Goal: Information Seeking & Learning: Check status

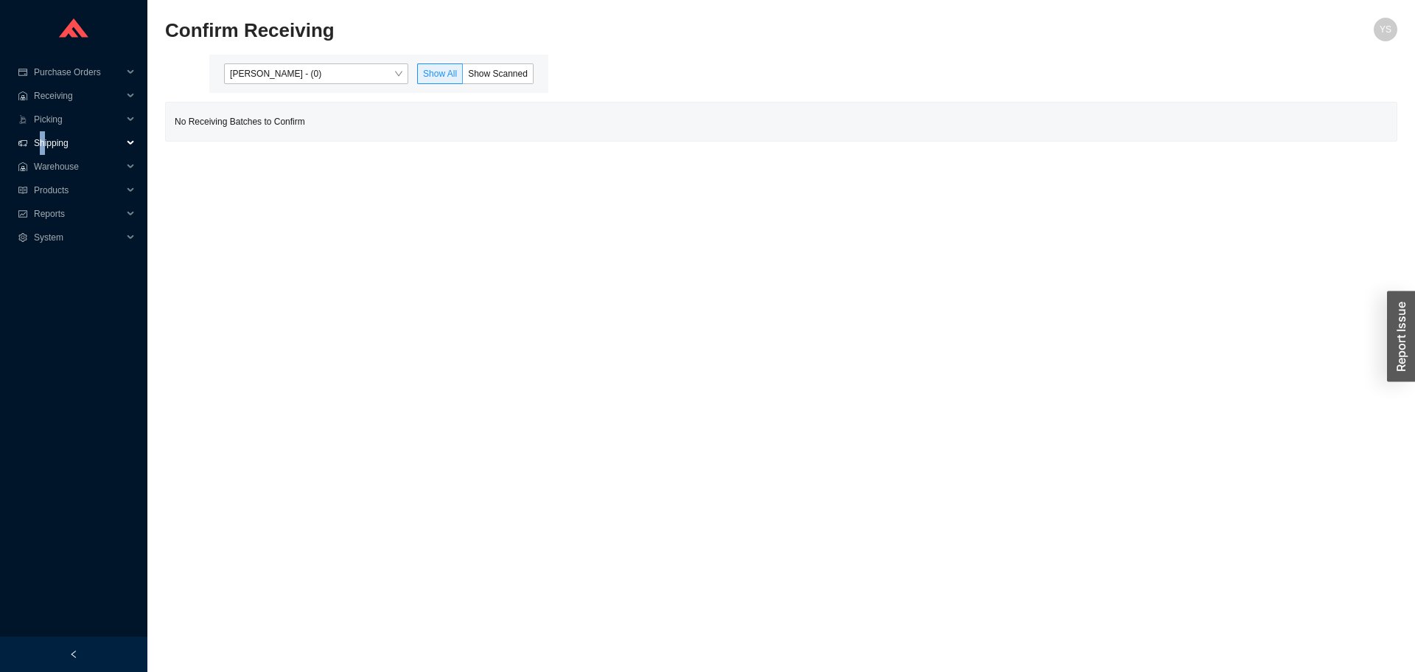
click at [41, 144] on span "Shipping" at bounding box center [78, 143] width 88 height 24
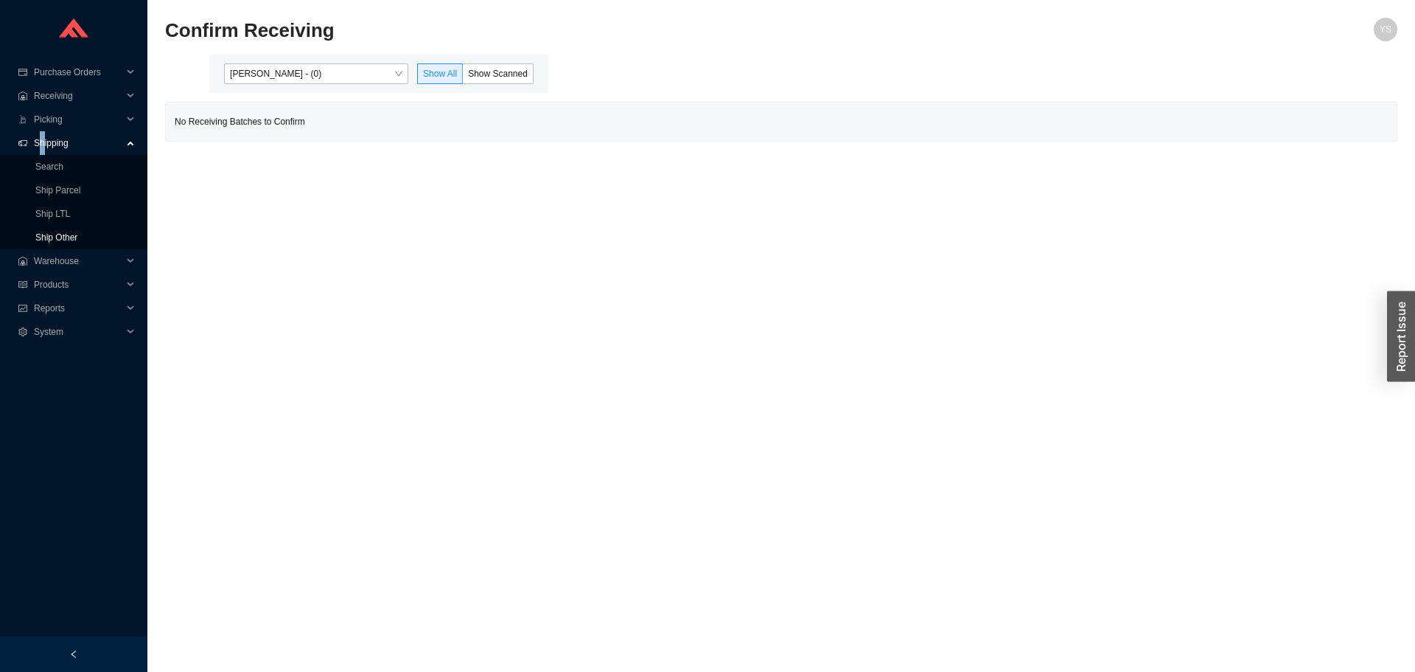
click at [46, 239] on link "Ship Other" at bounding box center [56, 237] width 42 height 10
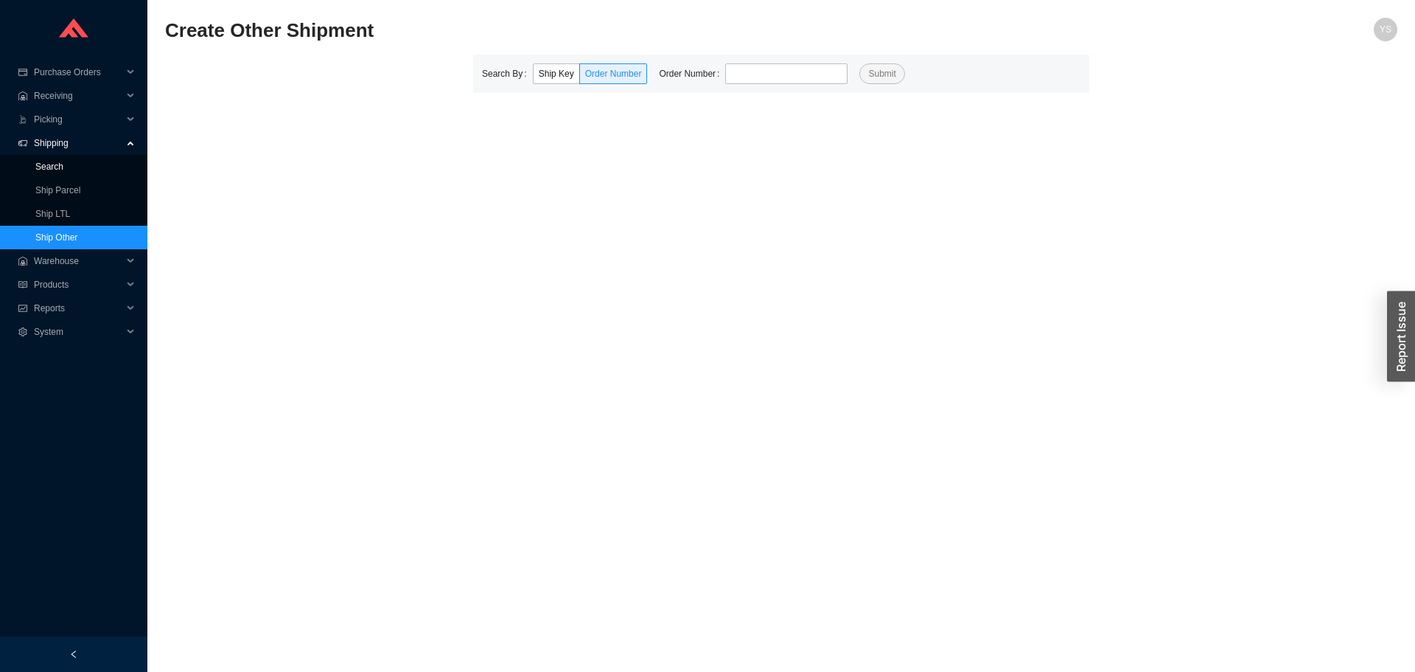
click at [55, 164] on link "Search" at bounding box center [49, 166] width 28 height 10
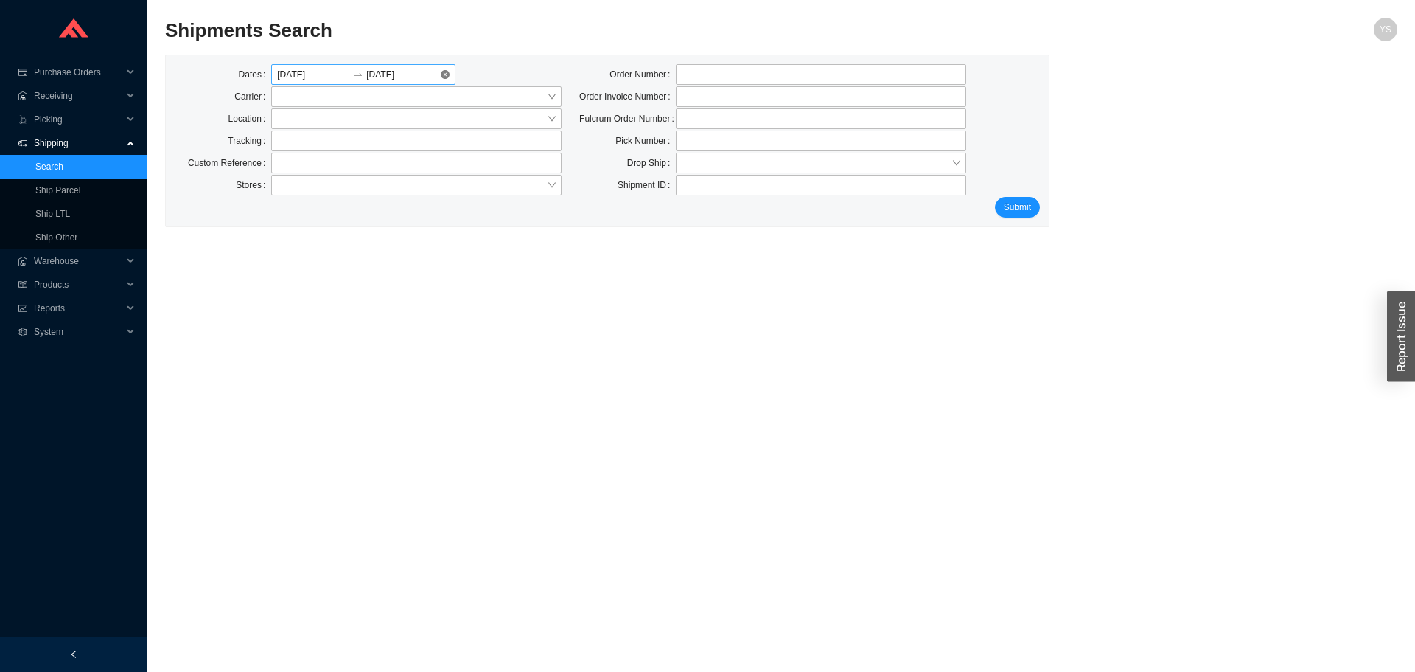
click at [440, 67] on div "[DATE] [DATE]" at bounding box center [363, 74] width 184 height 21
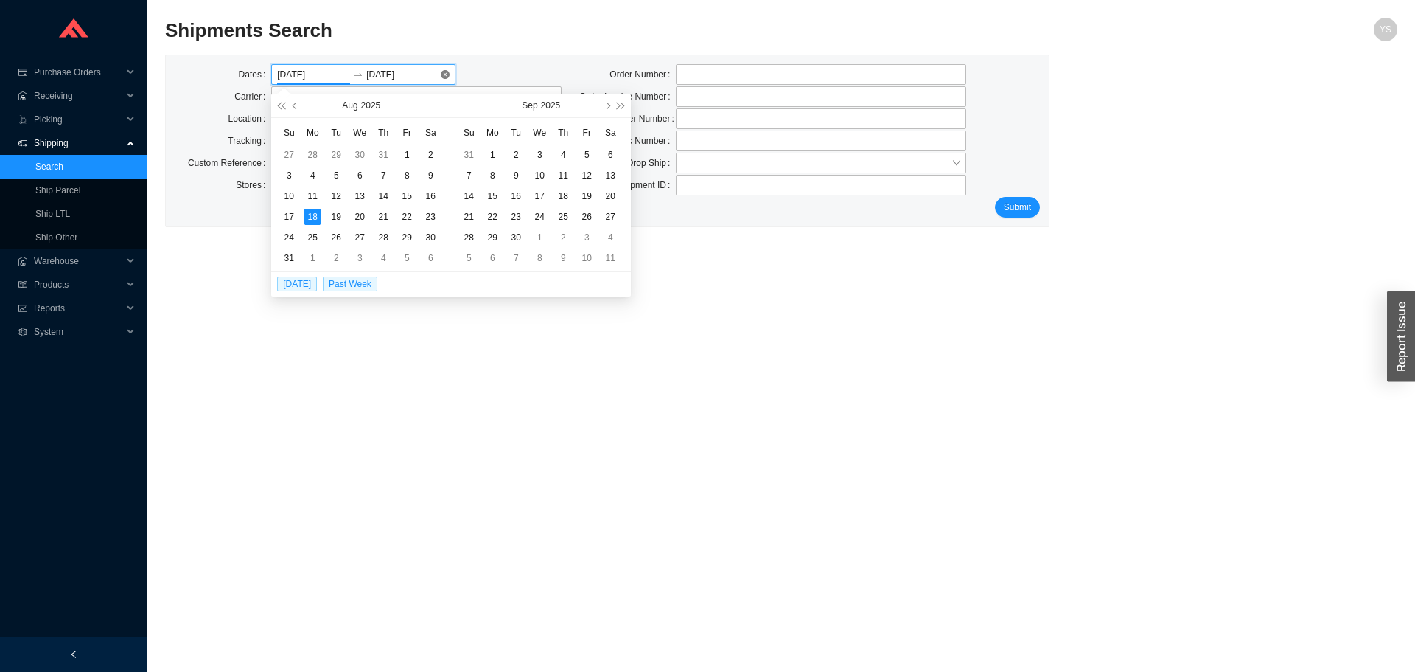
click at [429, 66] on div "[DATE] [DATE]" at bounding box center [363, 74] width 184 height 21
click at [440, 74] on div "[DATE] [DATE]" at bounding box center [363, 74] width 184 height 21
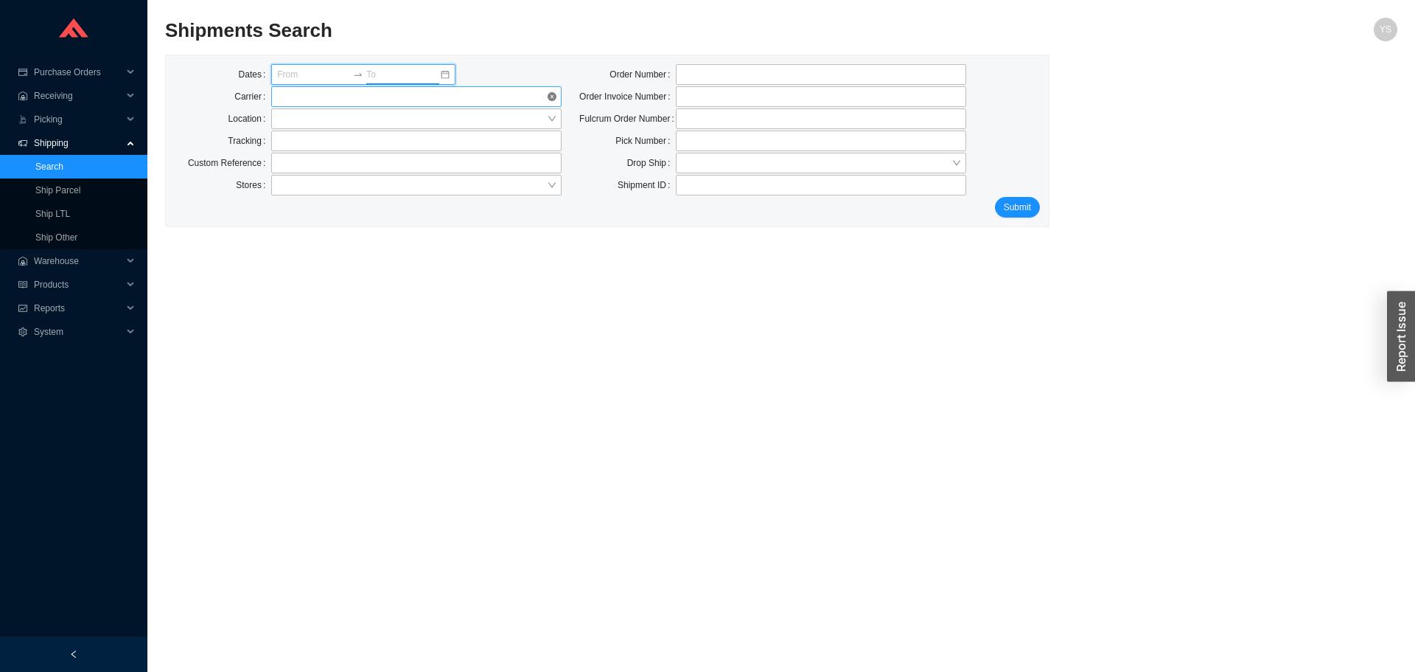
click at [330, 104] on span at bounding box center [416, 96] width 279 height 19
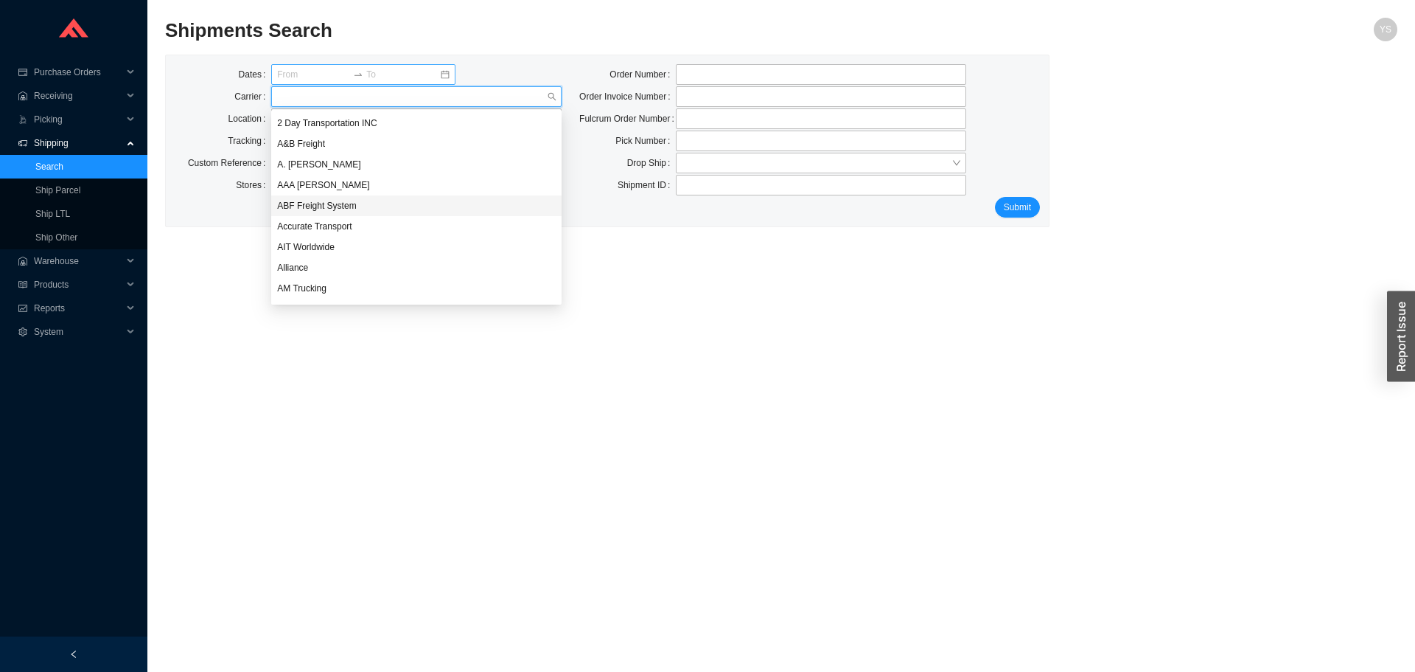
click at [316, 209] on div "ABF Freight System" at bounding box center [416, 205] width 279 height 13
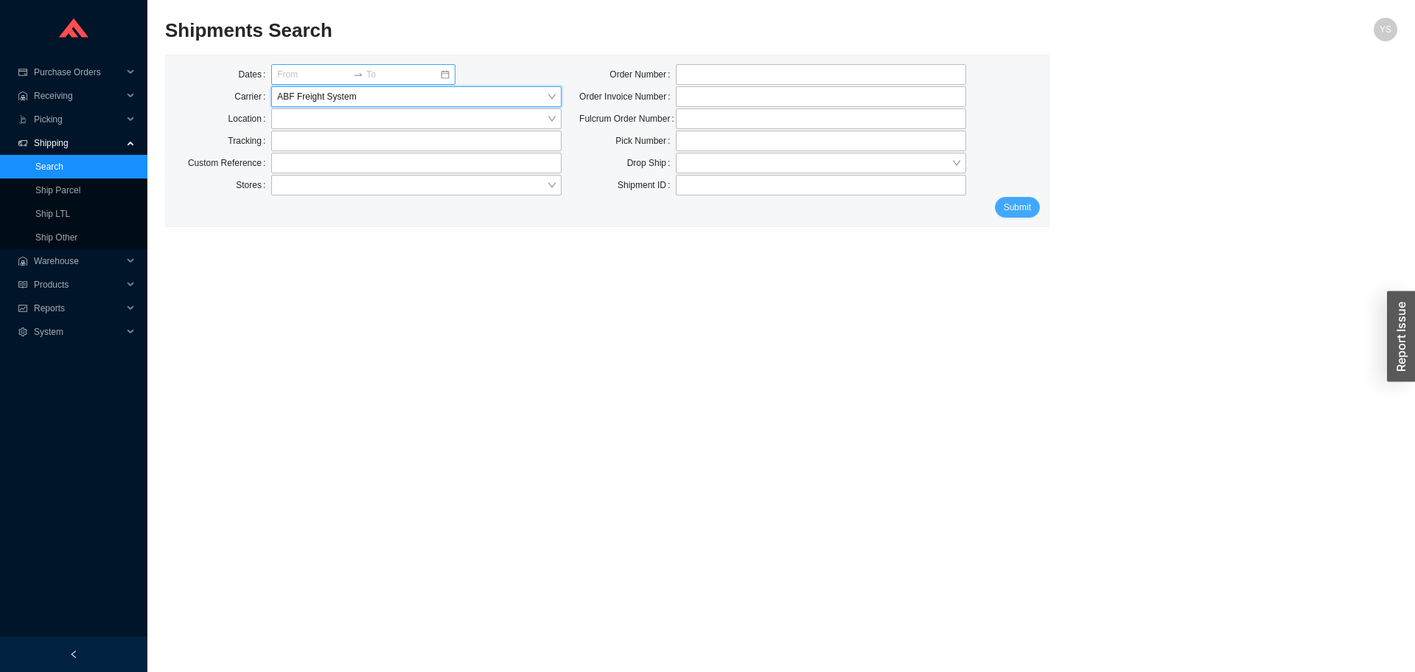
click at [1008, 203] on span "Submit" at bounding box center [1017, 207] width 27 height 15
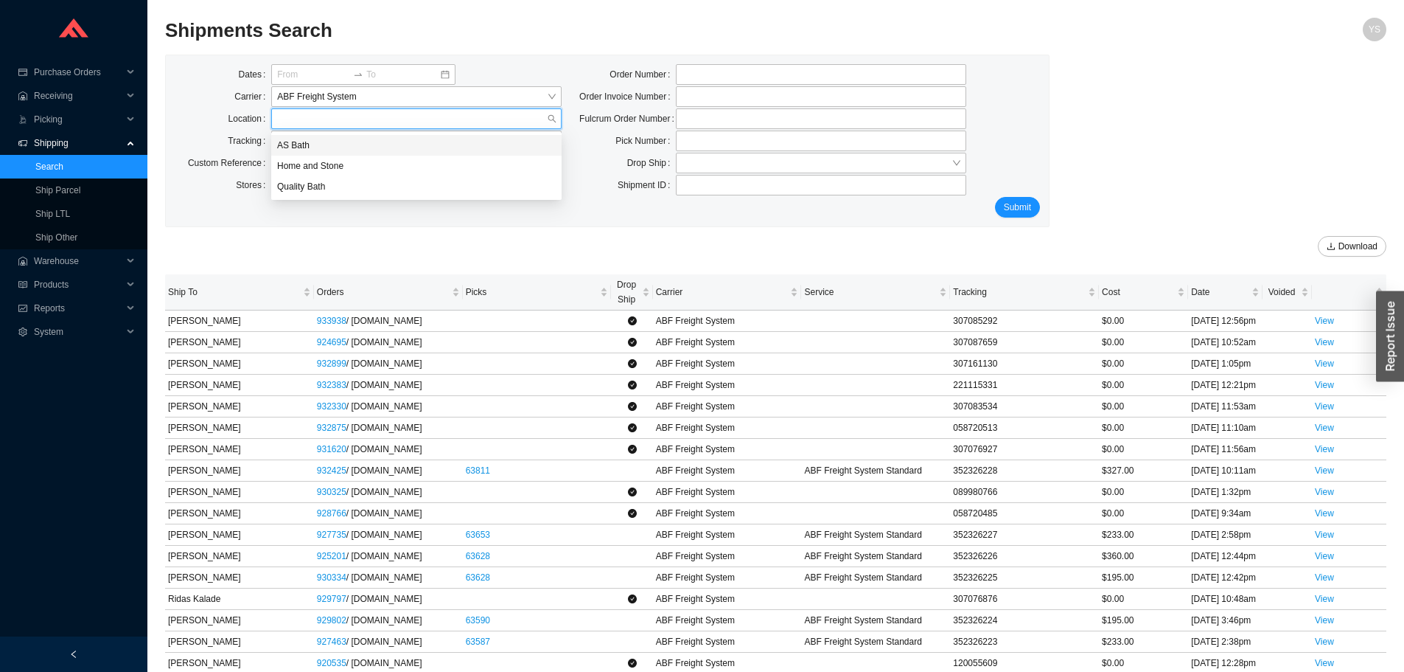
click at [296, 116] on input "search" at bounding box center [412, 118] width 270 height 19
click at [299, 141] on div "AS Bath" at bounding box center [416, 145] width 279 height 13
click at [1031, 201] on span "Submit" at bounding box center [1017, 207] width 27 height 15
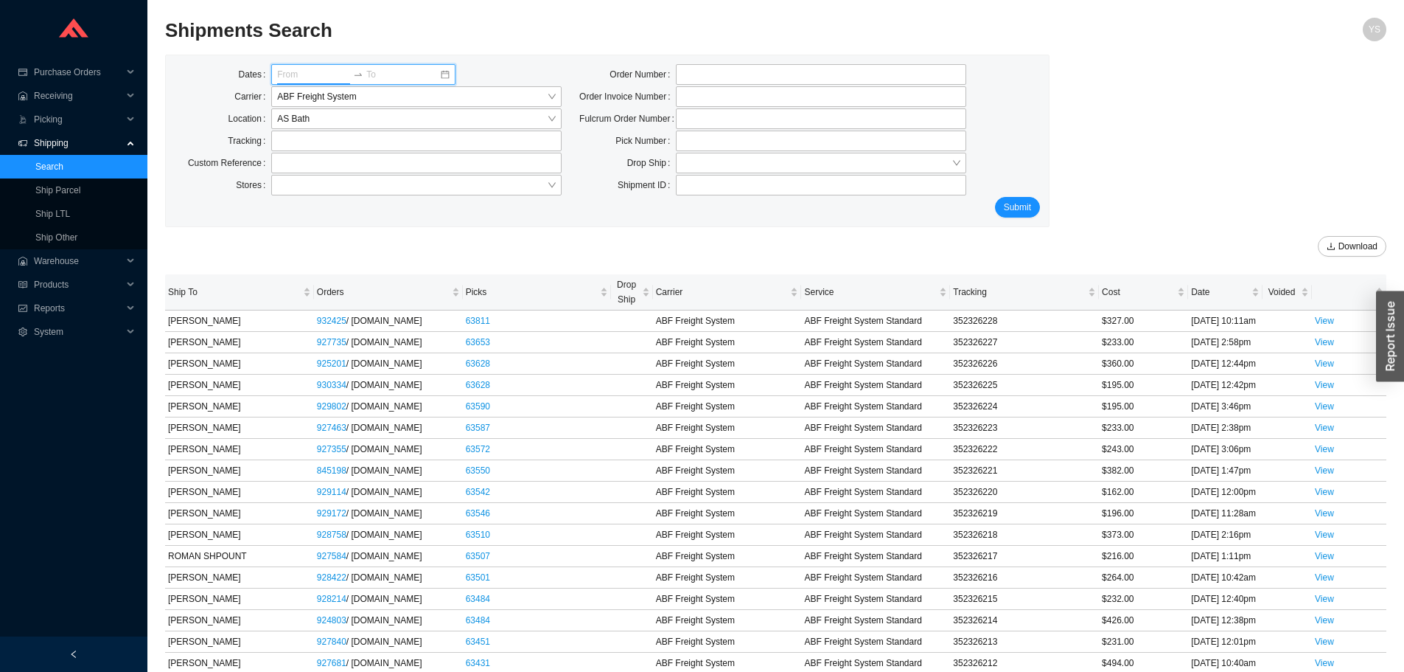
click at [347, 77] on input at bounding box center [313, 74] width 73 height 15
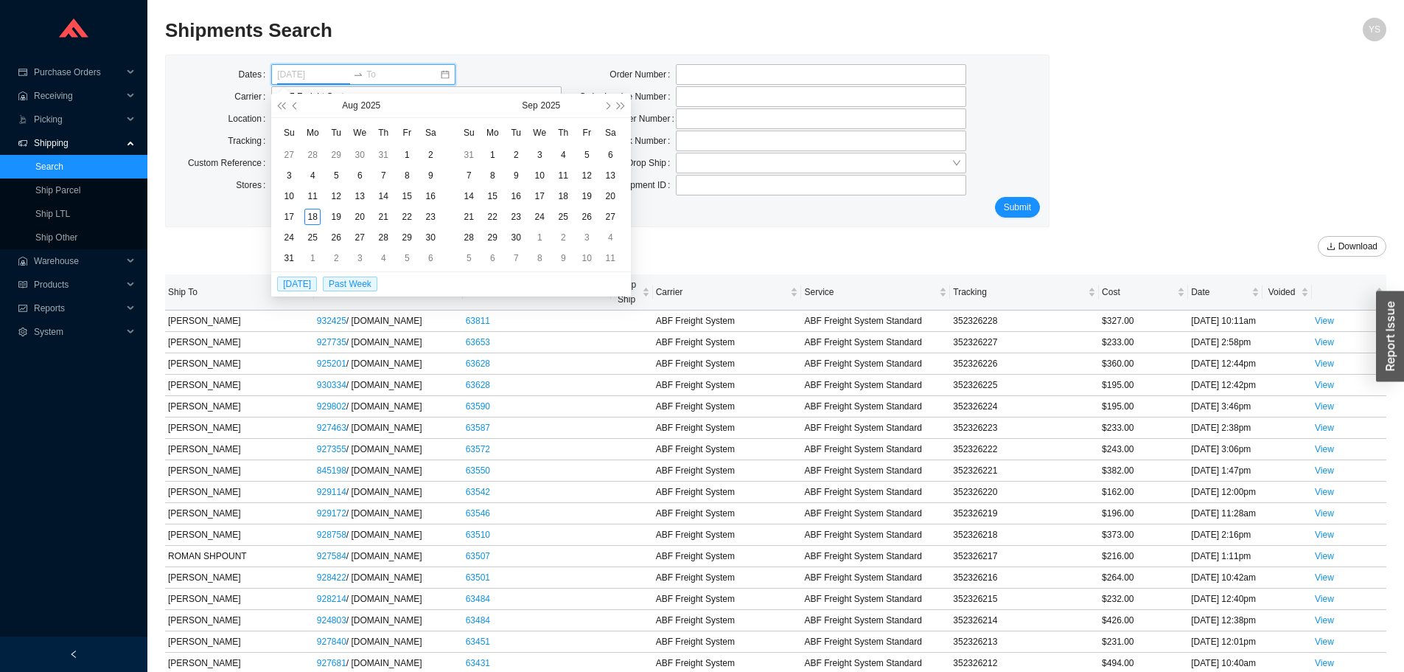
type input "[DATE]"
click at [290, 152] on div "27" at bounding box center [289, 155] width 16 height 16
type input "[DATE]"
click at [493, 236] on div "25" at bounding box center [492, 237] width 16 height 16
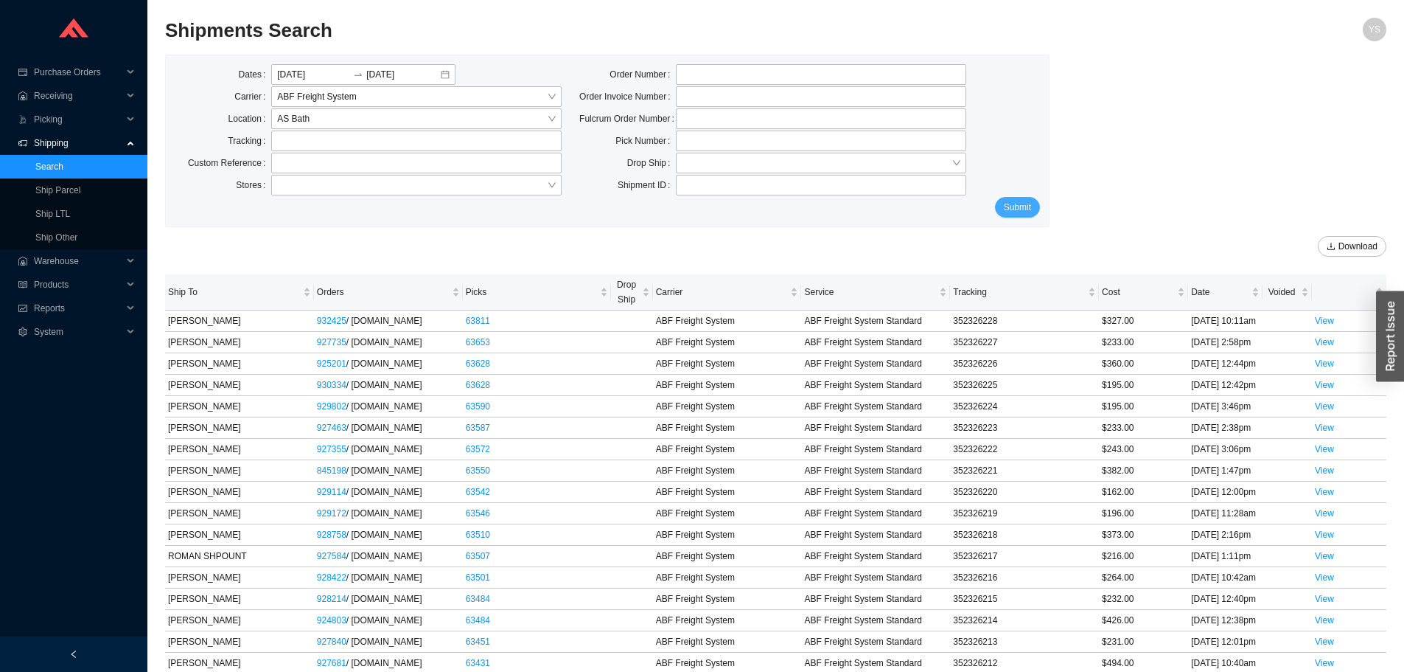
click at [1030, 203] on span "Submit" at bounding box center [1017, 207] width 27 height 15
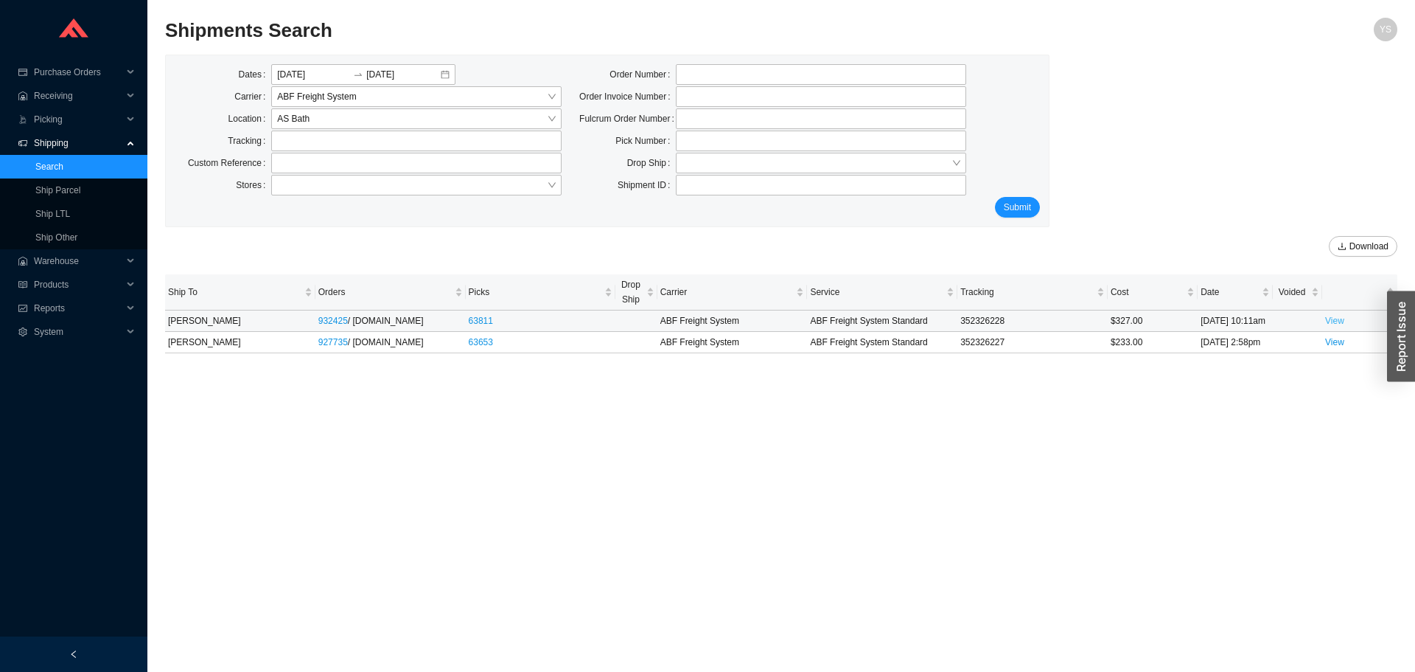
click at [1337, 325] on link "View" at bounding box center [1334, 321] width 19 height 10
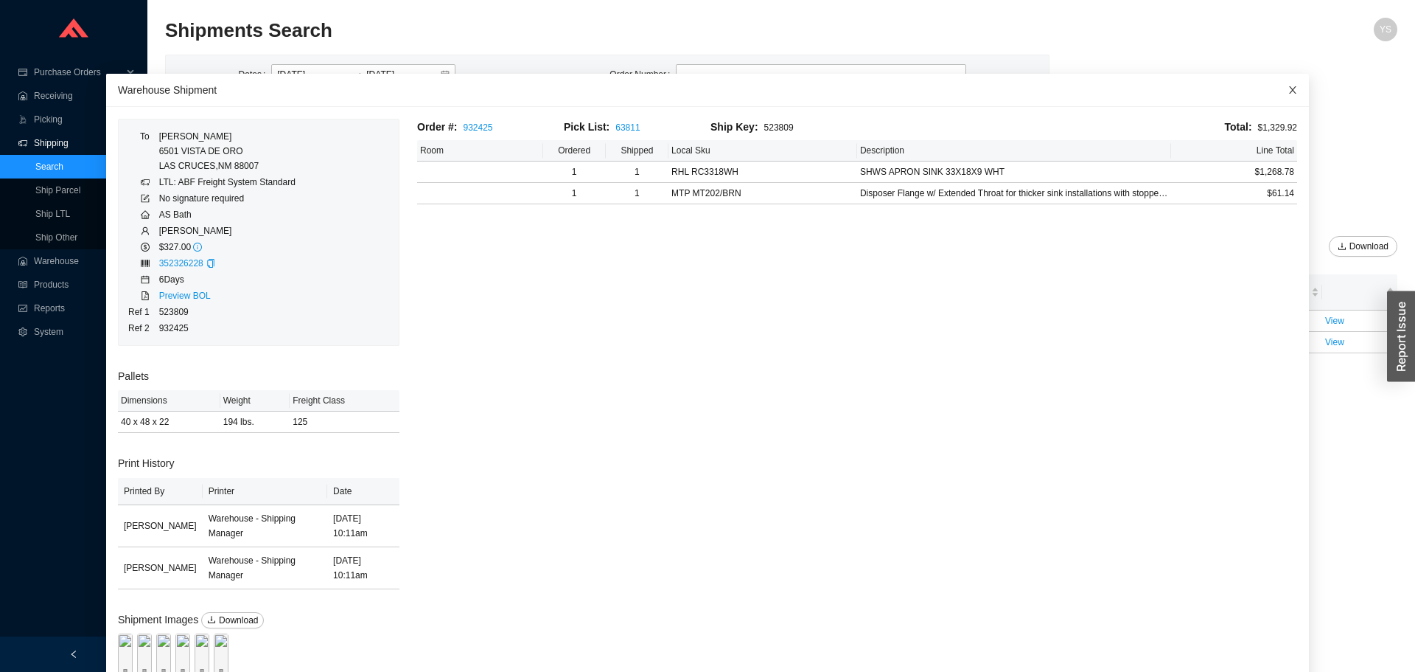
click at [1288, 88] on icon "close" at bounding box center [1293, 90] width 10 height 10
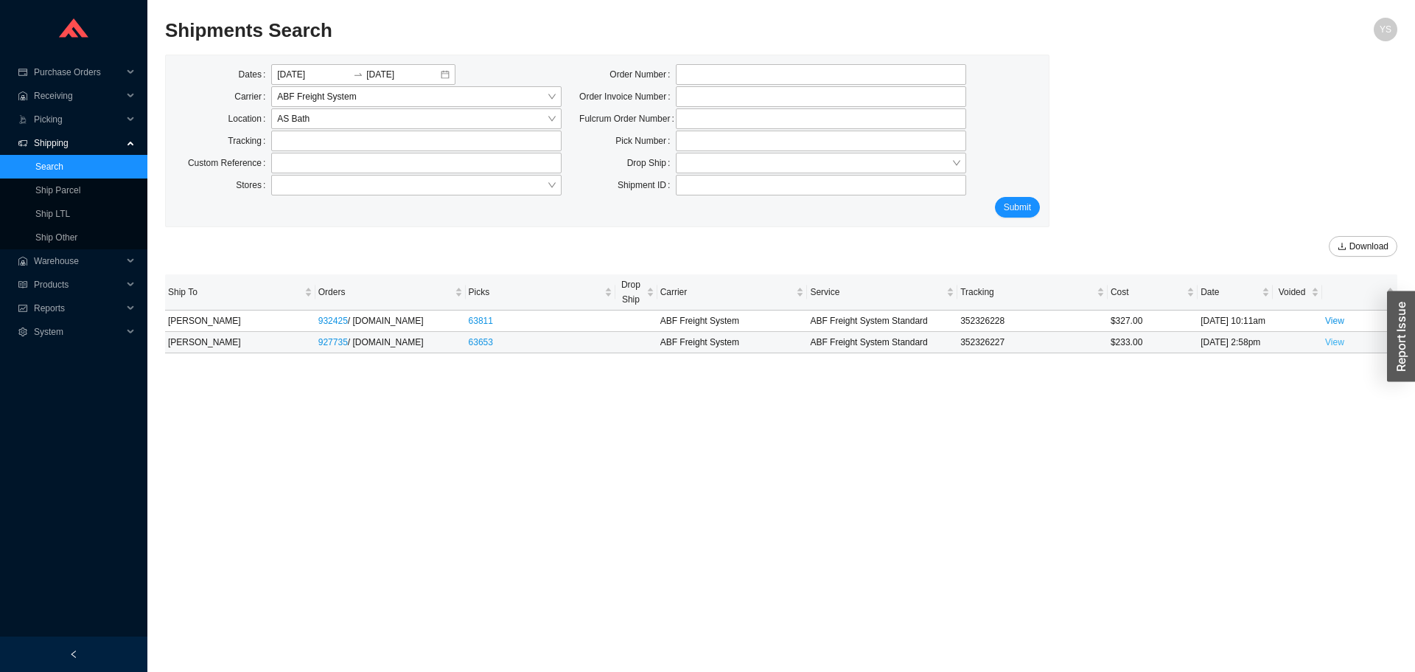
click at [1340, 337] on link "View" at bounding box center [1334, 342] width 19 height 10
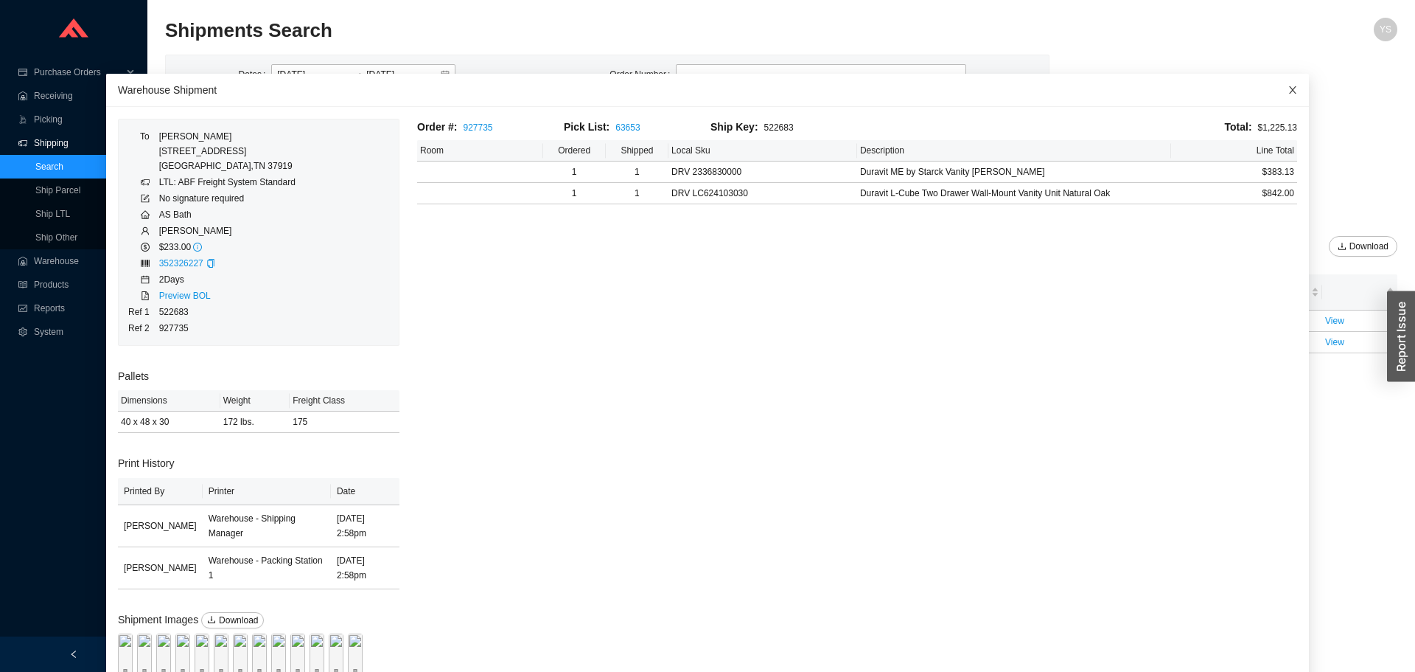
click at [1277, 94] on span "Close" at bounding box center [1293, 90] width 32 height 32
